Goal: Information Seeking & Learning: Learn about a topic

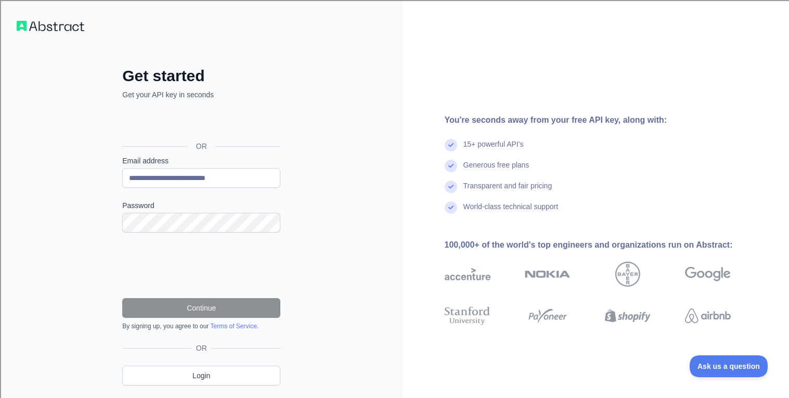
type input "**********"
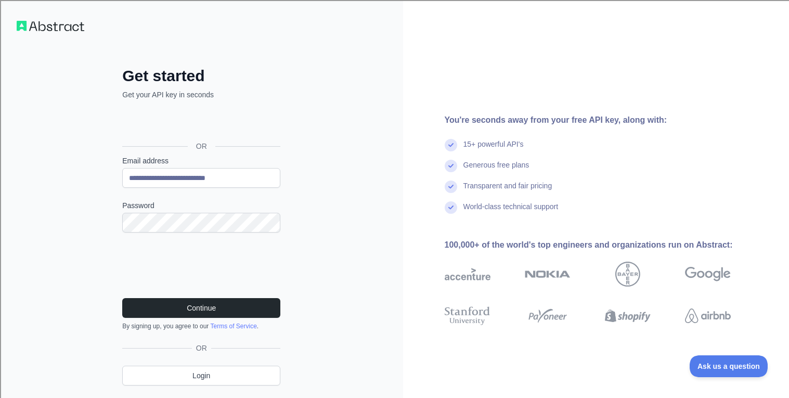
scroll to position [29, 0]
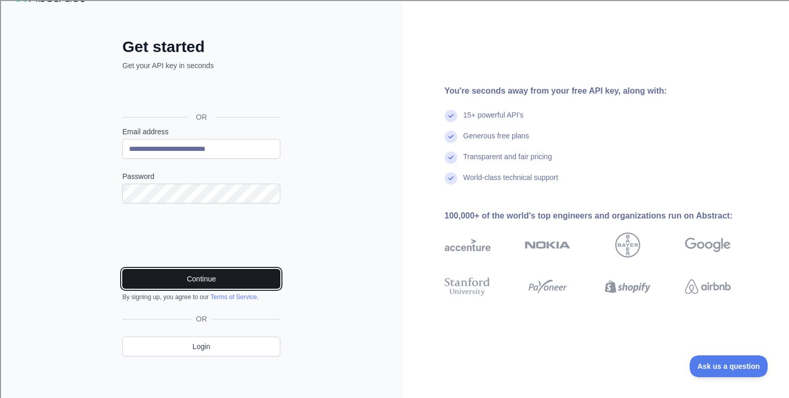
click at [225, 285] on button "Continue" at bounding box center [201, 279] width 158 height 20
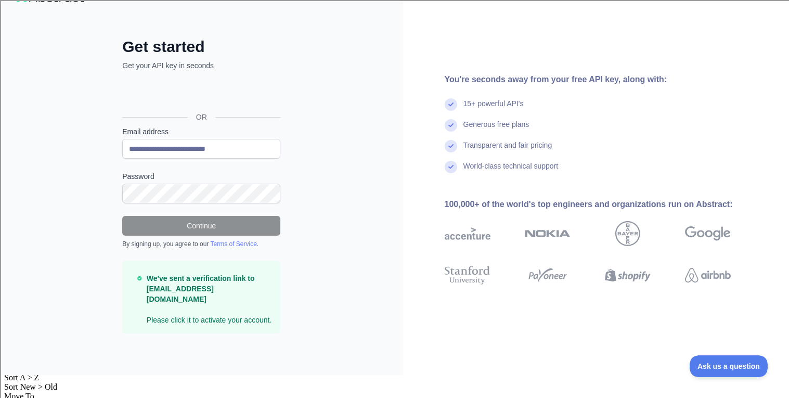
scroll to position [7, 0]
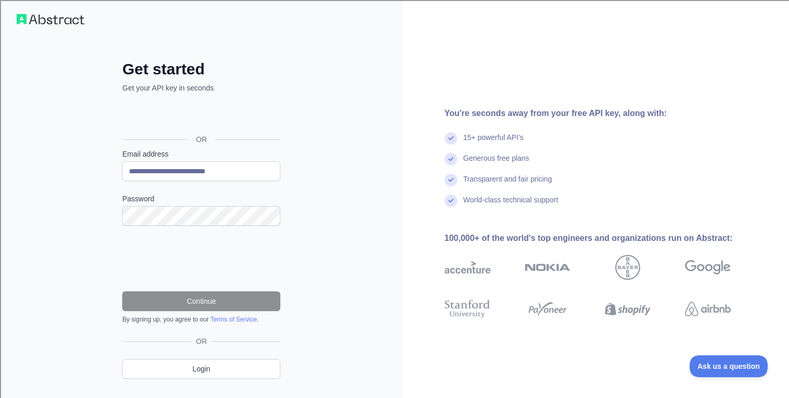
type input "**********"
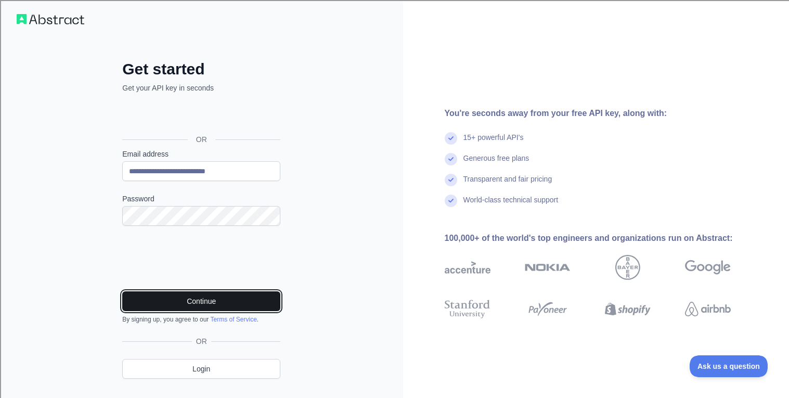
click at [196, 296] on button "Continue" at bounding box center [201, 301] width 158 height 20
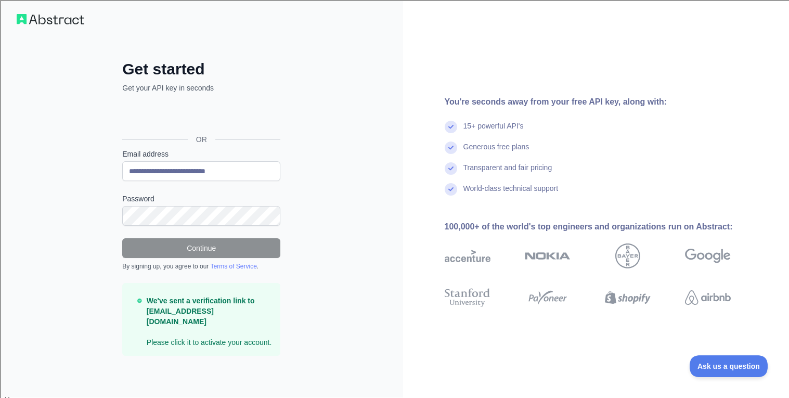
click at [222, 236] on form "**********" at bounding box center [201, 252] width 158 height 207
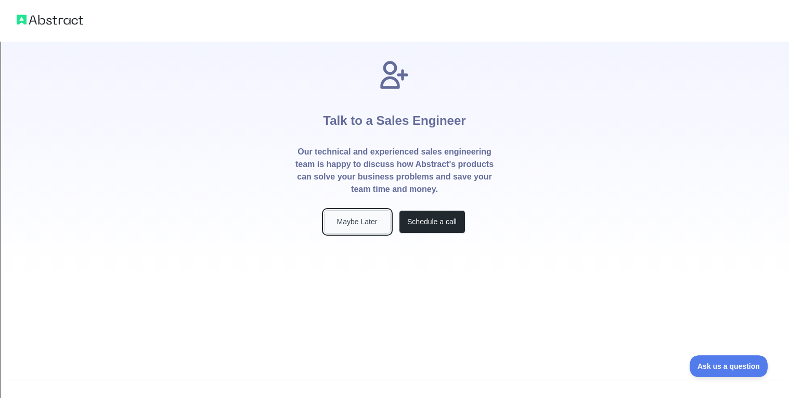
click at [366, 224] on button "Maybe Later" at bounding box center [357, 221] width 67 height 23
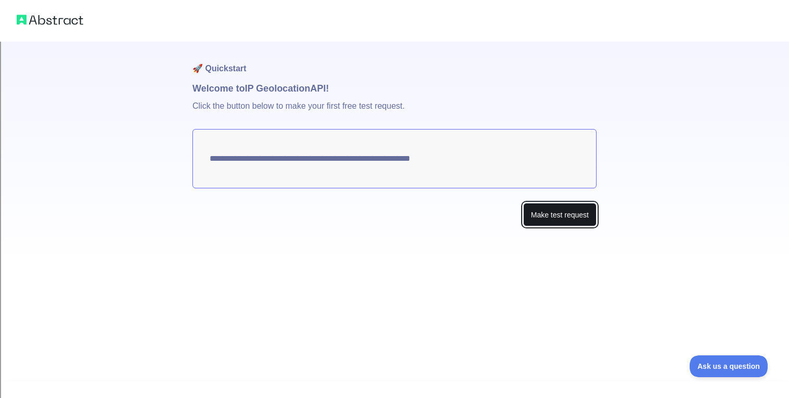
click at [551, 212] on button "Make test request" at bounding box center [559, 214] width 73 height 23
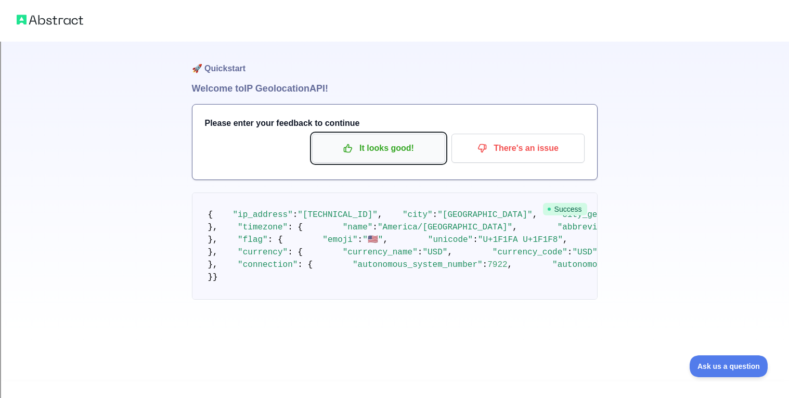
click at [409, 146] on p "It looks good!" at bounding box center [379, 148] width 118 height 18
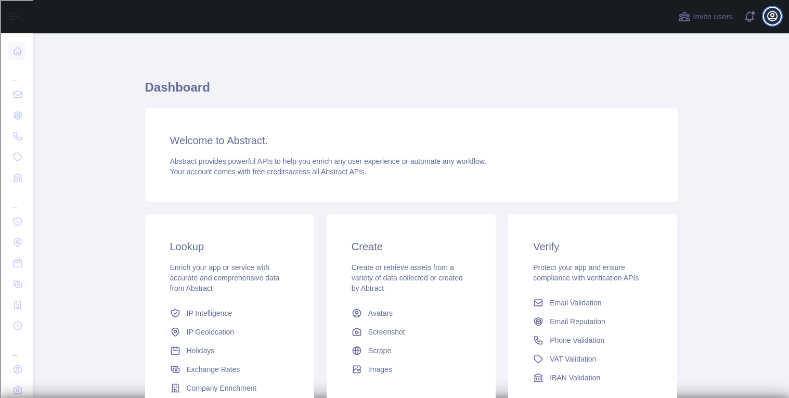
click at [771, 16] on icon "button" at bounding box center [772, 15] width 9 height 9
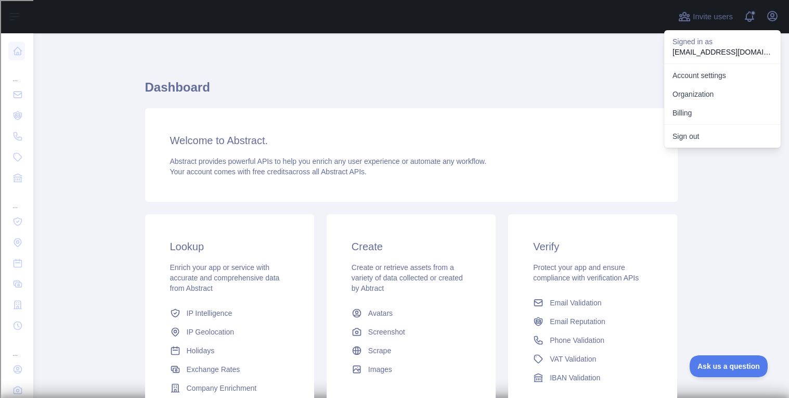
click at [511, 152] on div "Welcome to Abstract. Abstract provides powerful APIs to help you enrich any use…" at bounding box center [411, 155] width 532 height 94
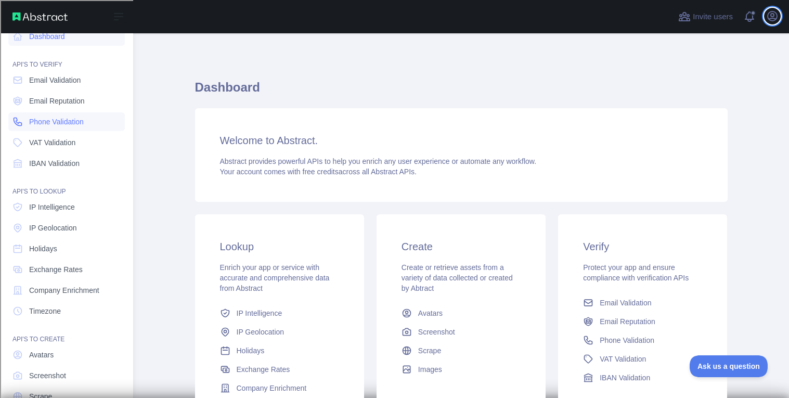
scroll to position [20, 0]
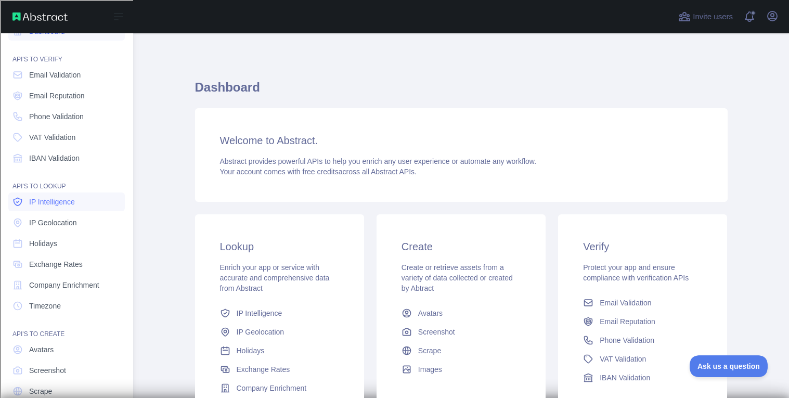
click at [64, 198] on span "IP Intelligence" at bounding box center [52, 202] width 46 height 10
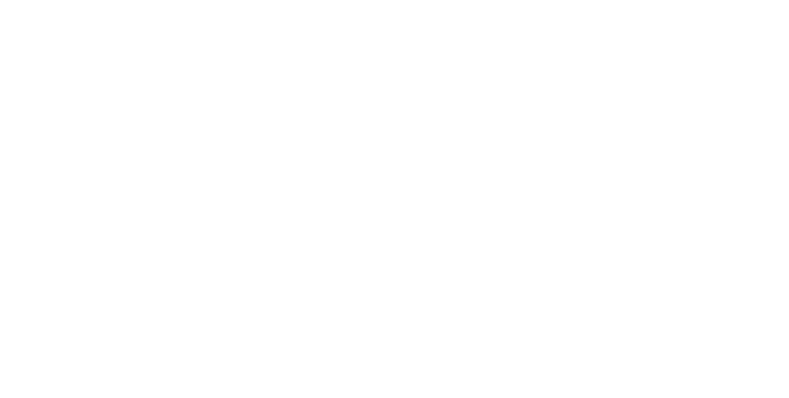
type textarea "**********"
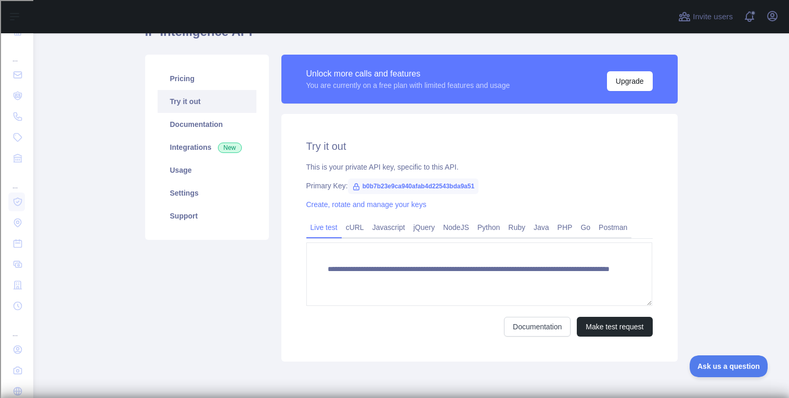
scroll to position [58, 0]
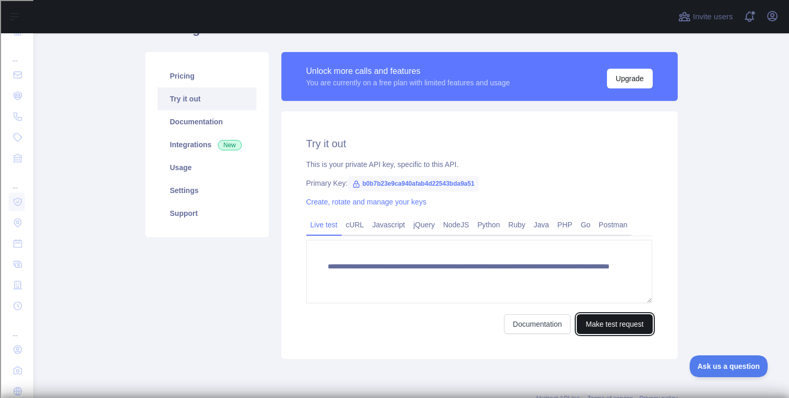
click at [583, 317] on button "Make test request" at bounding box center [614, 324] width 75 height 20
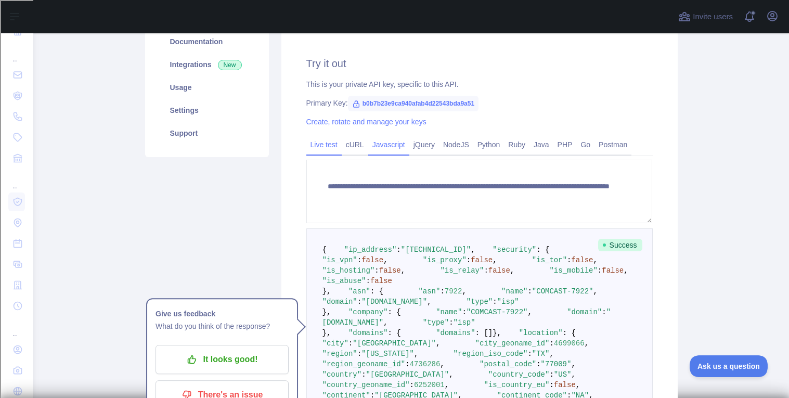
scroll to position [100, 0]
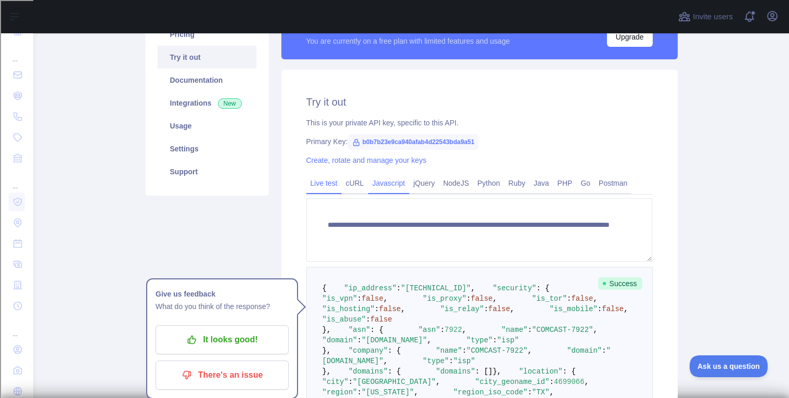
click at [400, 187] on link "Javascript" at bounding box center [388, 183] width 41 height 17
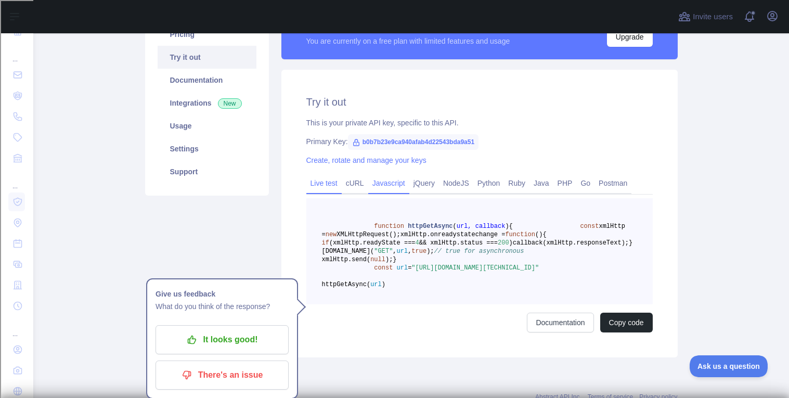
click at [324, 176] on link "Live test" at bounding box center [323, 183] width 35 height 17
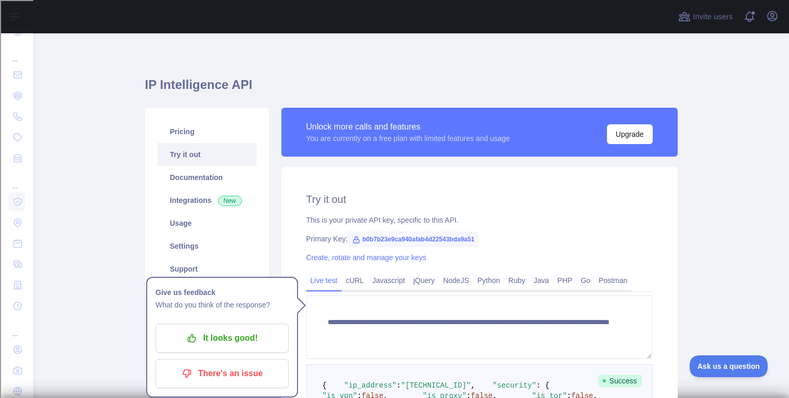
scroll to position [0, 0]
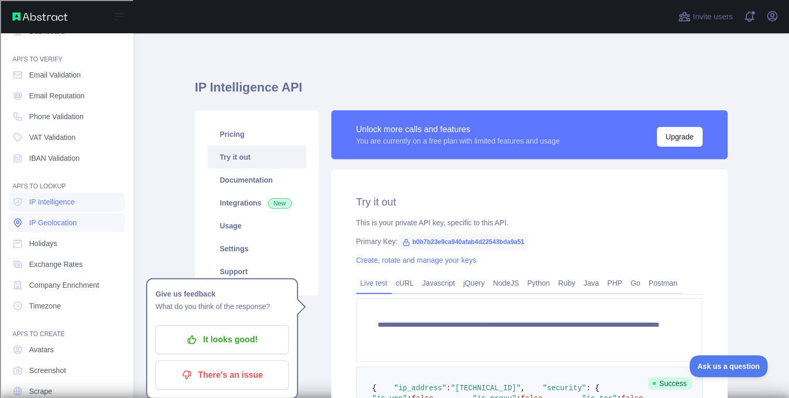
click at [40, 228] on link "IP Geolocation" at bounding box center [66, 222] width 116 height 19
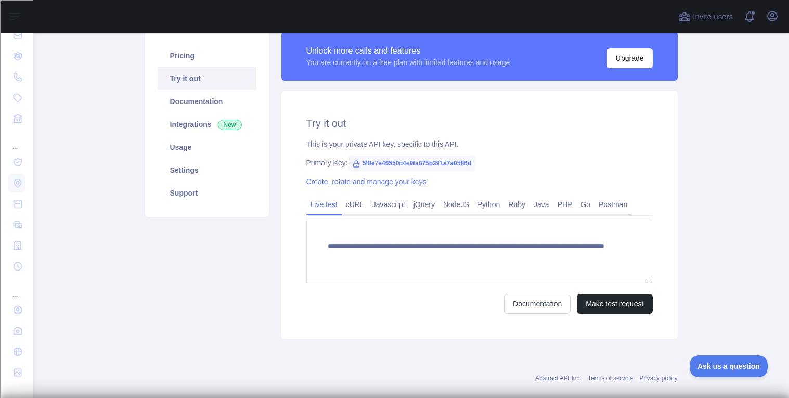
scroll to position [74, 0]
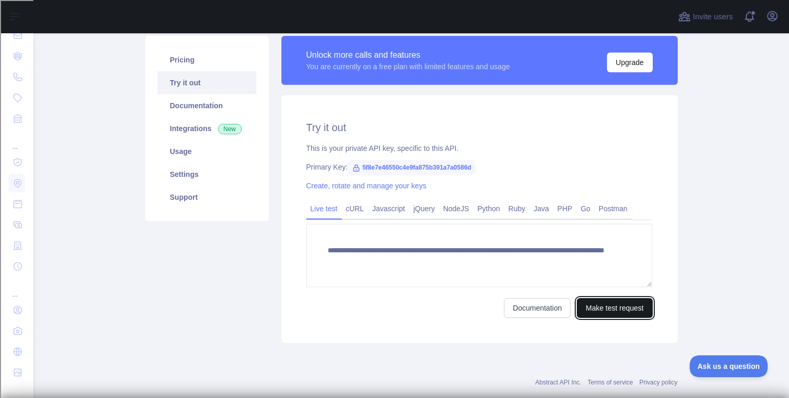
click at [619, 310] on button "Make test request" at bounding box center [614, 308] width 75 height 20
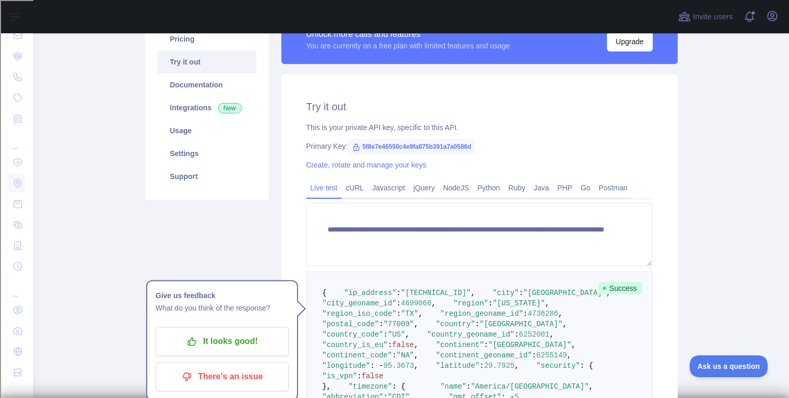
scroll to position [97, 0]
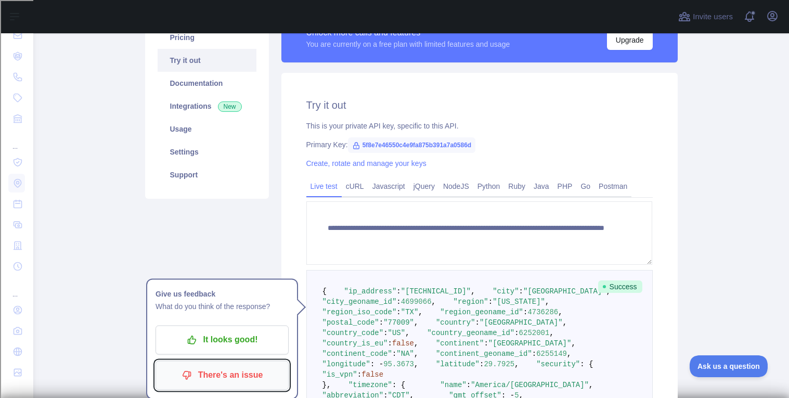
click at [244, 370] on p "There's an issue" at bounding box center [222, 375] width 118 height 18
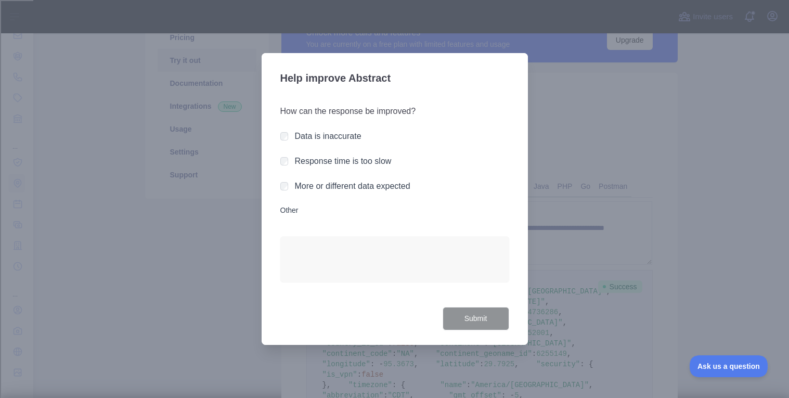
click at [638, 137] on div at bounding box center [394, 199] width 789 height 398
click at [763, 134] on div at bounding box center [394, 199] width 789 height 398
click at [294, 204] on div "How can the response be improved? Data is inaccurate Response time is too slow …" at bounding box center [394, 200] width 229 height 214
click at [280, 181] on div at bounding box center [284, 186] width 8 height 10
click at [488, 309] on button "Submit" at bounding box center [476, 318] width 67 height 23
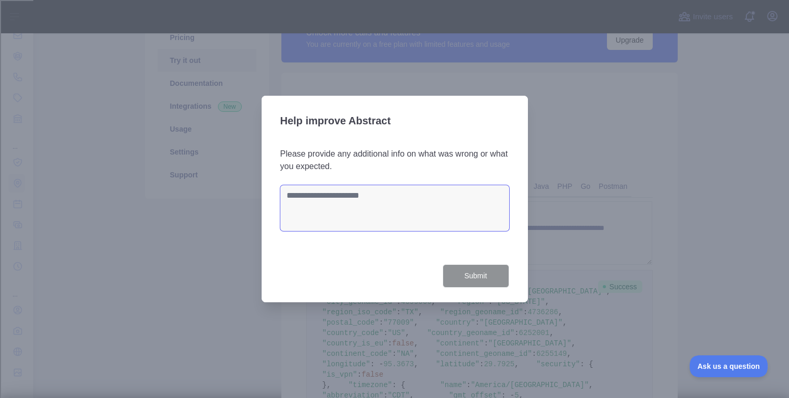
click at [413, 194] on textarea at bounding box center [394, 208] width 229 height 46
type textarea "***"
click at [482, 277] on button "Submit" at bounding box center [476, 275] width 67 height 23
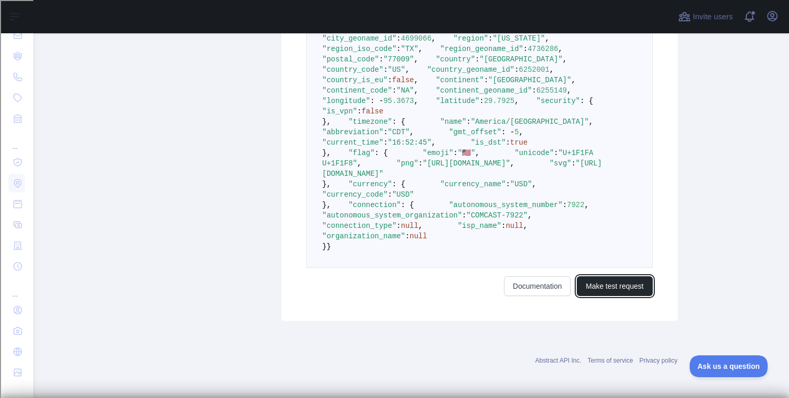
scroll to position [620, 0]
click at [541, 292] on link "Documentation" at bounding box center [537, 286] width 67 height 20
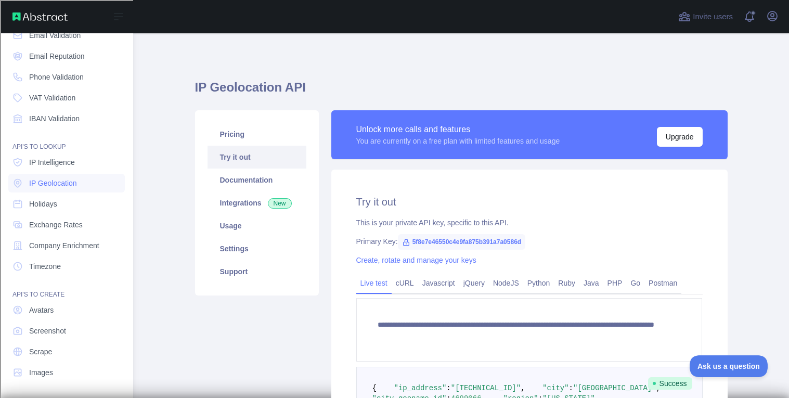
scroll to position [0, 0]
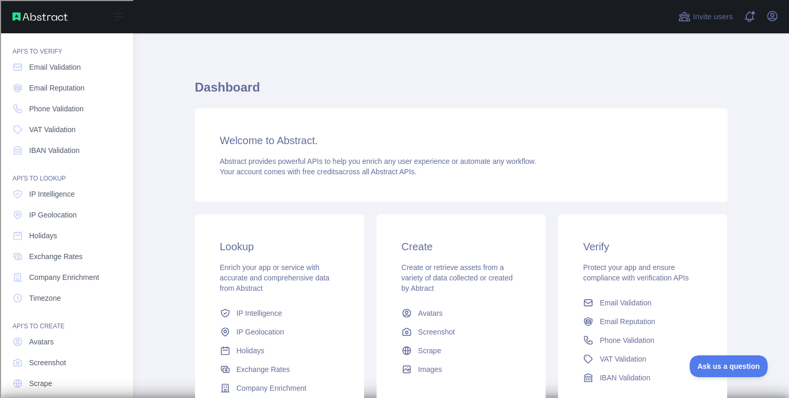
scroll to position [59, 0]
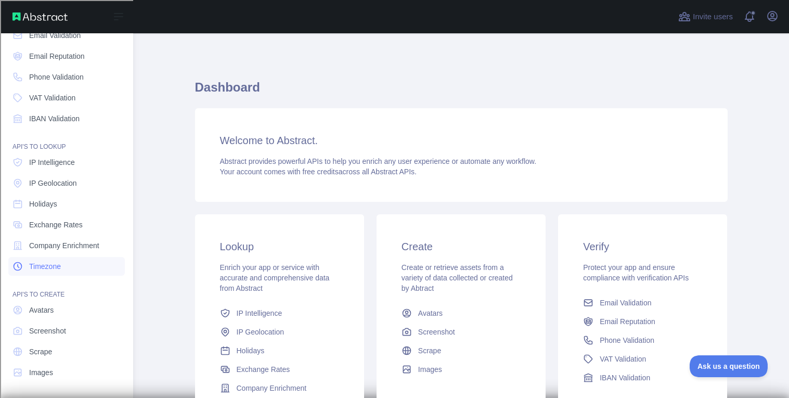
click at [102, 262] on link "Timezone" at bounding box center [66, 266] width 116 height 19
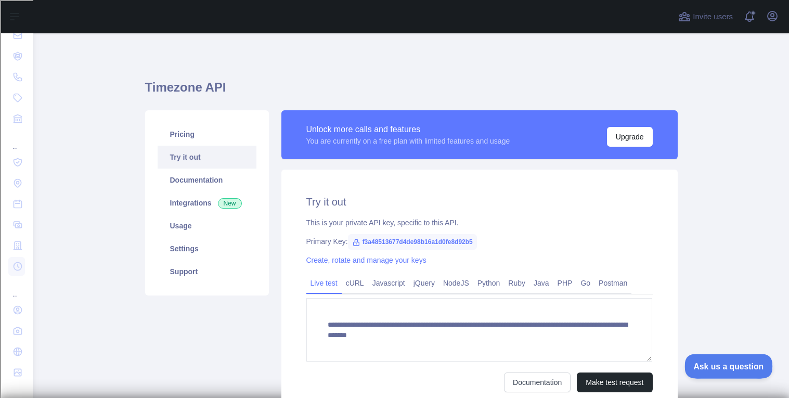
click at [720, 363] on span "Ask us a question" at bounding box center [723, 364] width 78 height 7
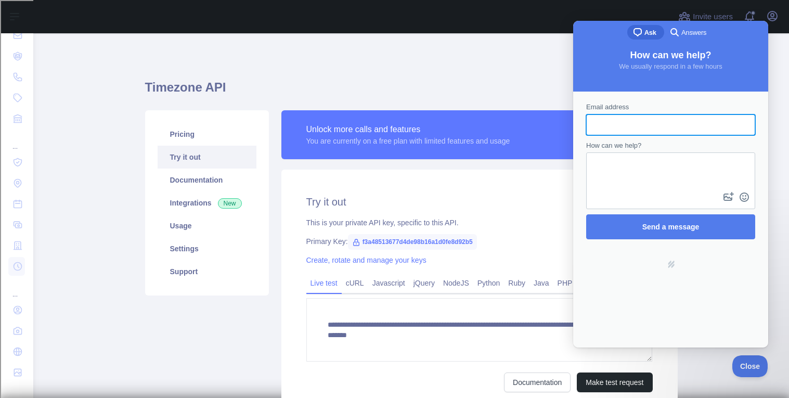
click at [498, 87] on h1 "Timezone API" at bounding box center [411, 91] width 532 height 25
